Goal: Use online tool/utility: Utilize a website feature to perform a specific function

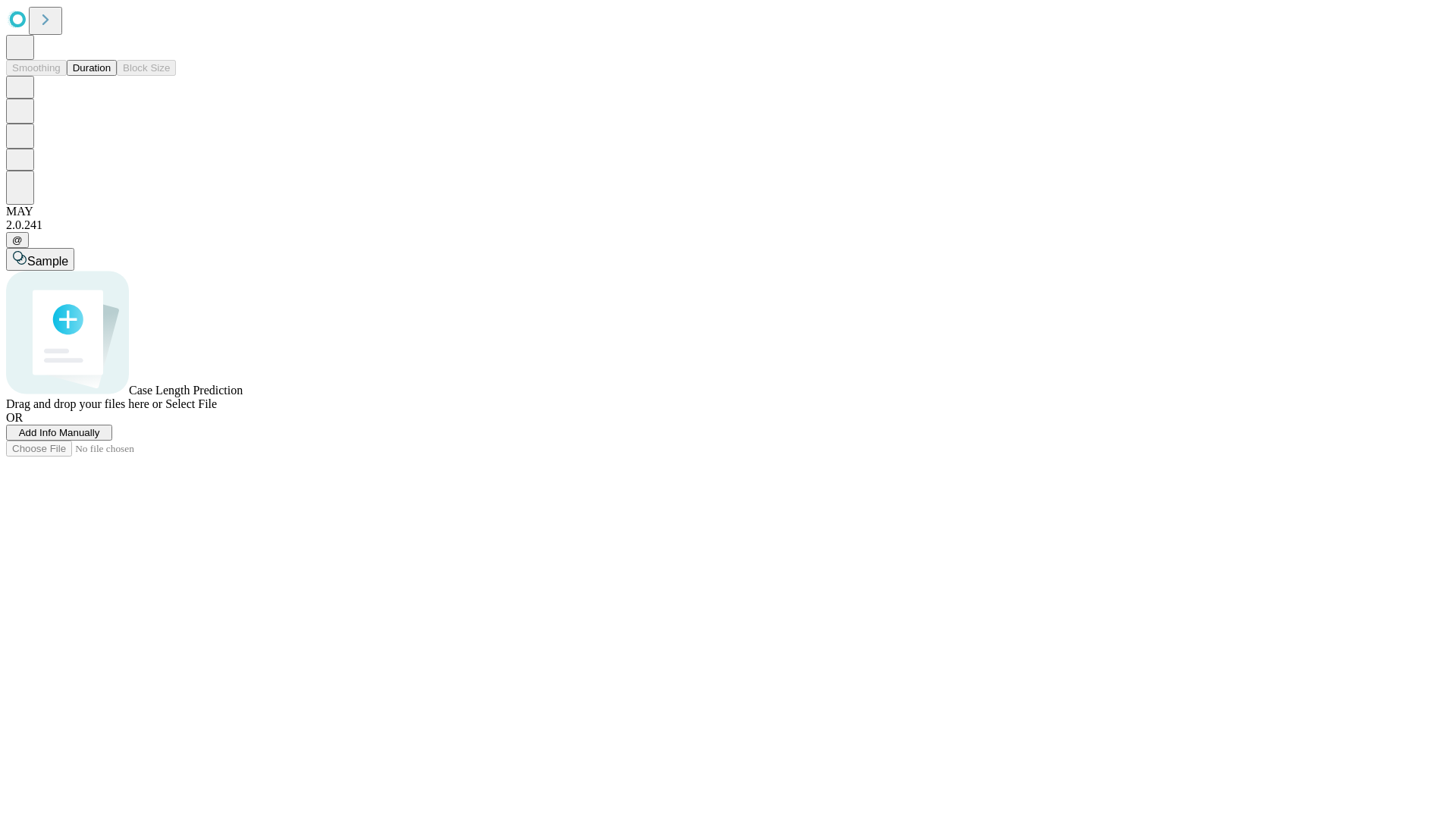
click at [217, 410] on span "Select File" at bounding box center [191, 404] width 51 height 13
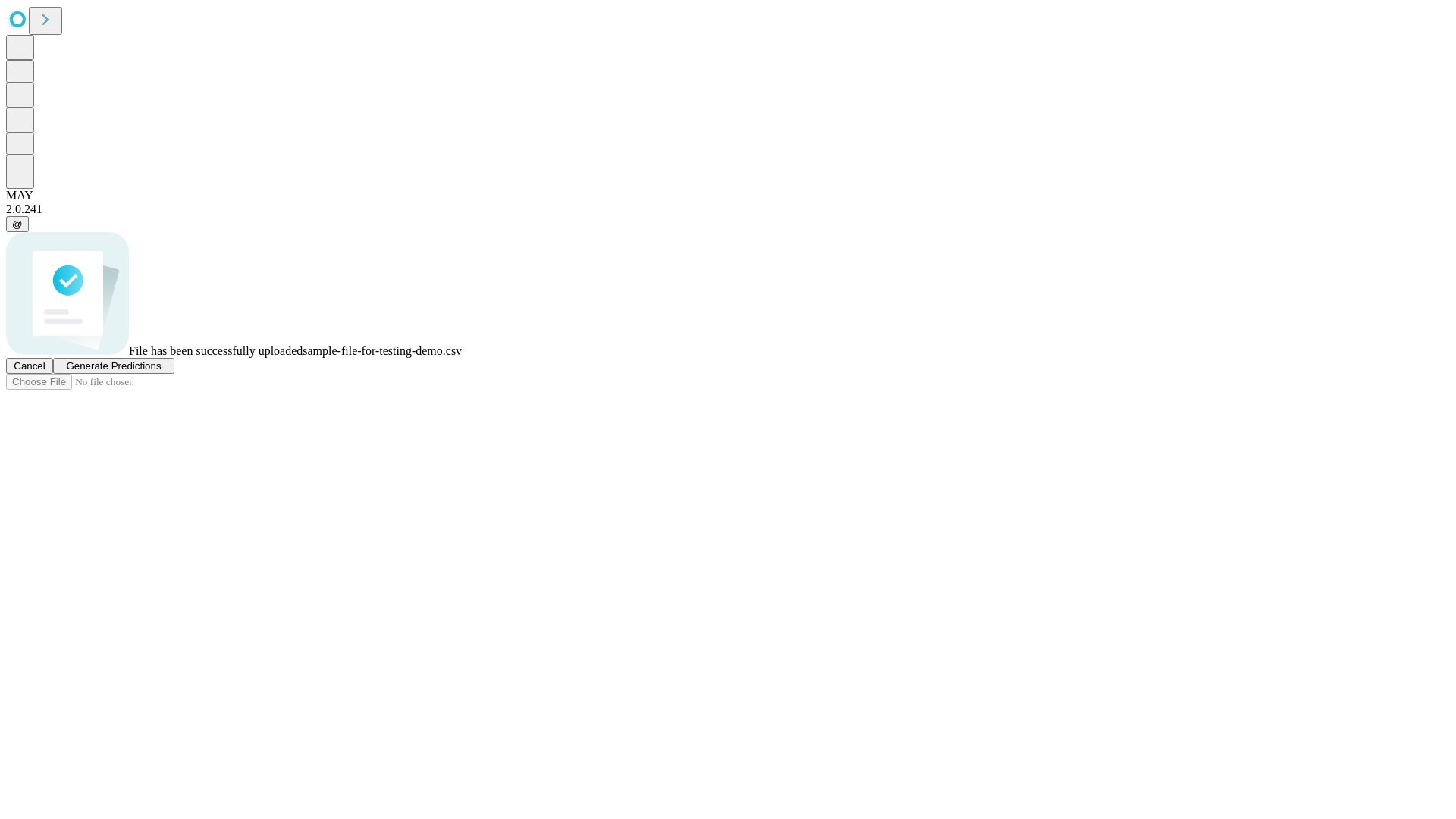
click at [161, 371] on span "Generate Predictions" at bounding box center [113, 366] width 94 height 11
